Goal: Check status: Check status

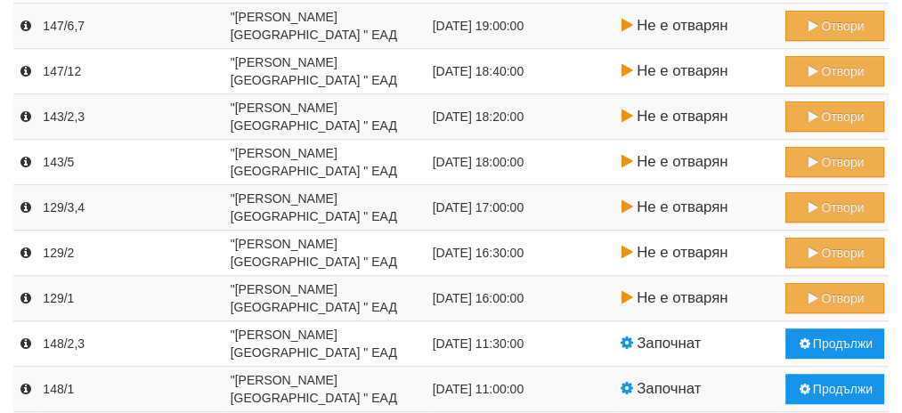
scroll to position [670, 0]
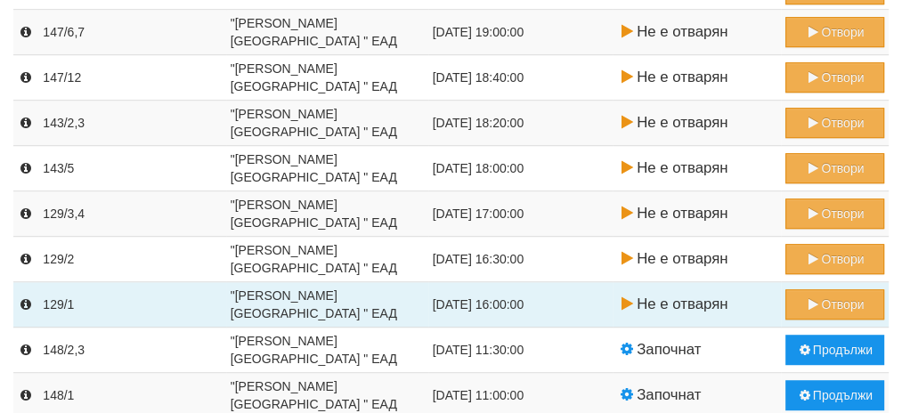
click at [878, 282] on td "Отвори" at bounding box center [835, 304] width 108 height 45
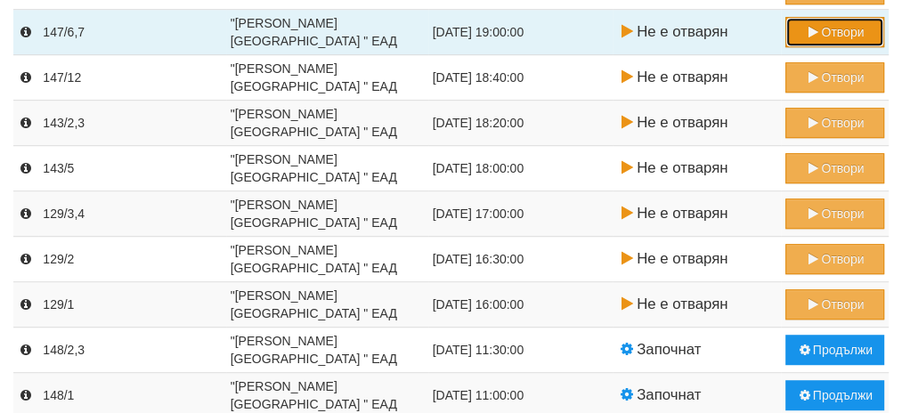
click at [822, 28] on button "Отвори" at bounding box center [834, 32] width 99 height 30
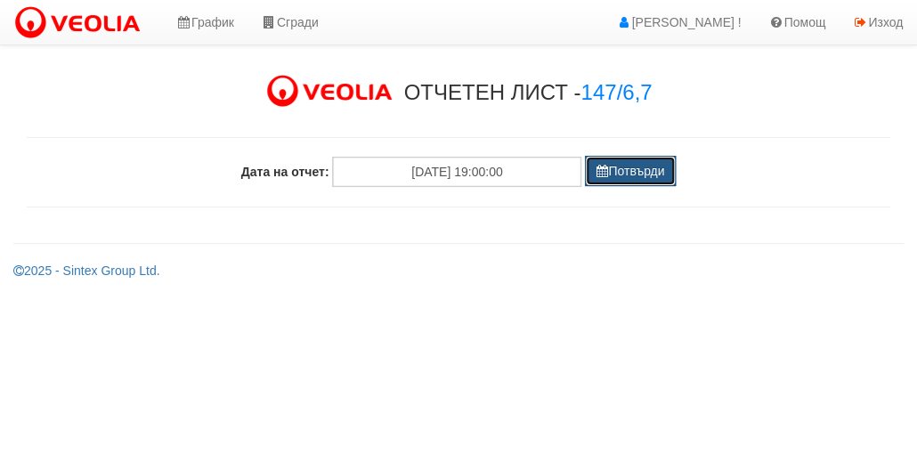
click at [629, 170] on button "Потвърди" at bounding box center [630, 171] width 91 height 30
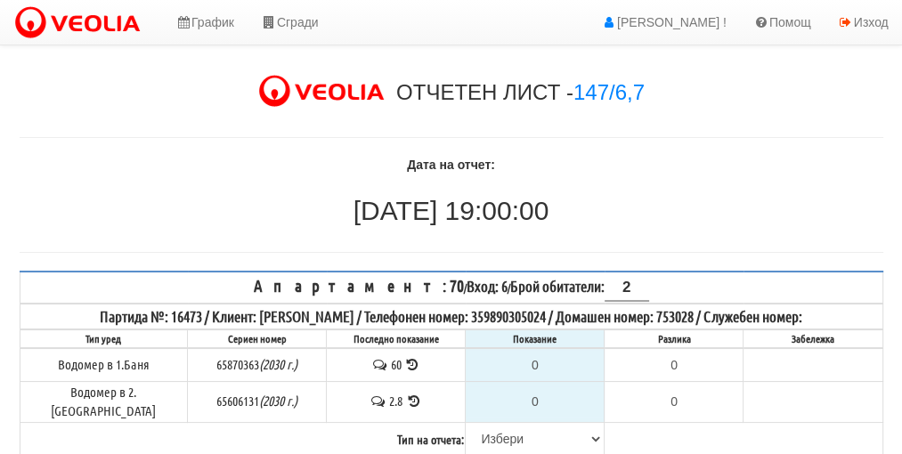
click at [404, 361] on icon at bounding box center [412, 364] width 17 height 13
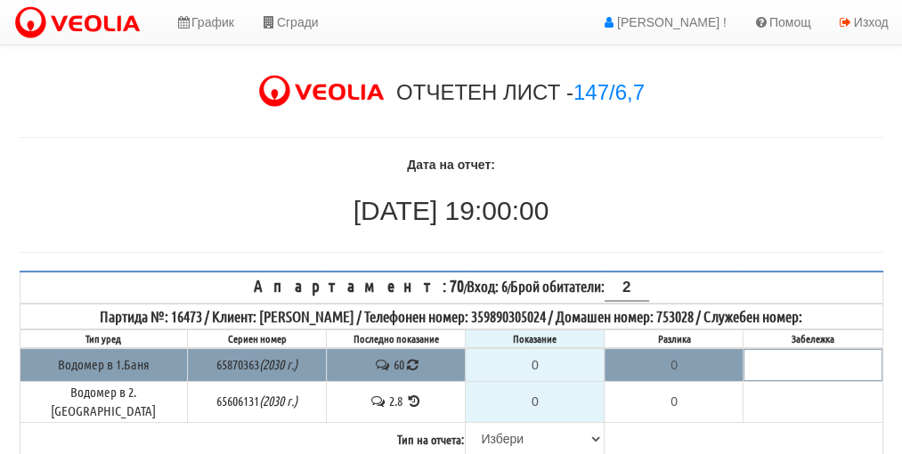
click at [404, 361] on icon at bounding box center [412, 364] width 16 height 15
